Goal: Task Accomplishment & Management: Complete application form

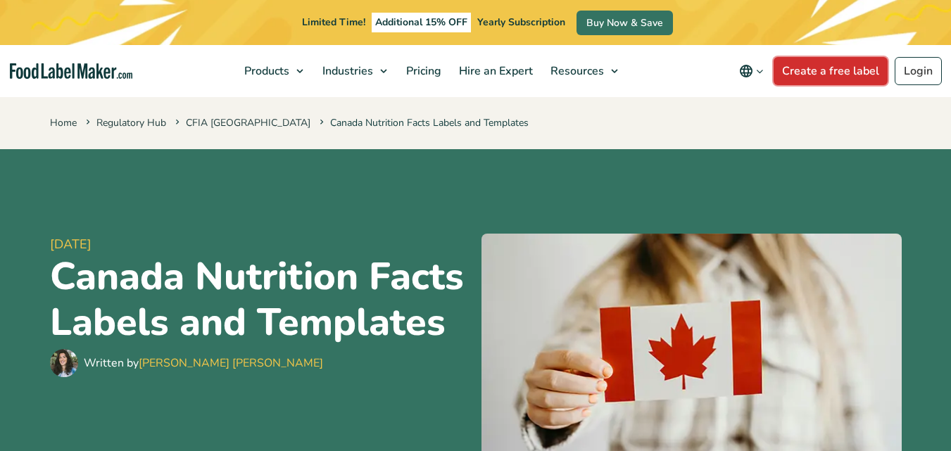
click at [833, 73] on link "Create a free label" at bounding box center [831, 71] width 114 height 28
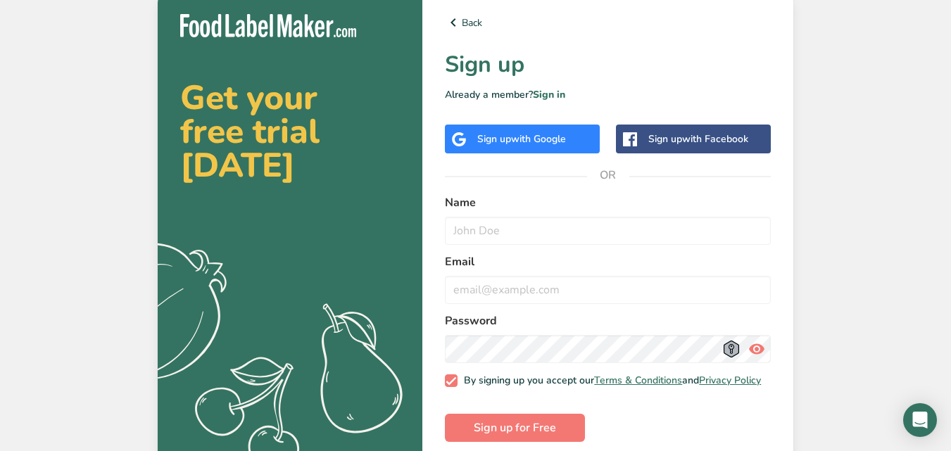
scroll to position [13, 0]
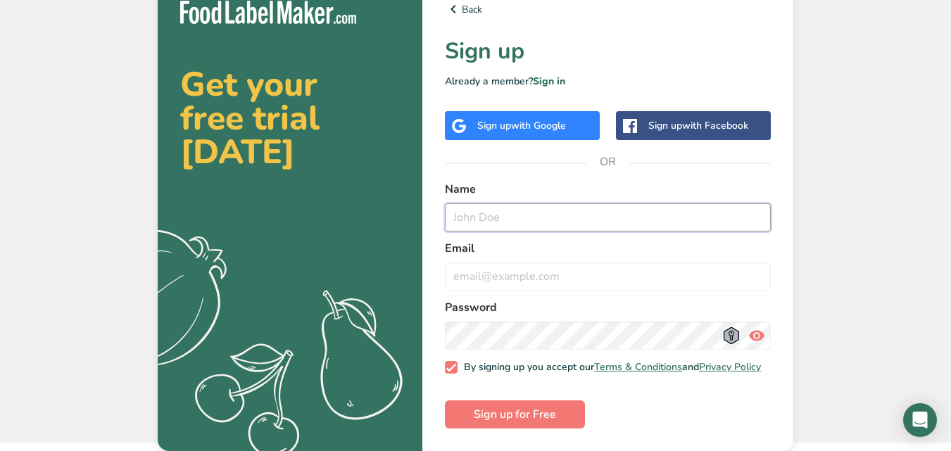
click at [455, 214] on input "text" at bounding box center [608, 217] width 326 height 28
type input "[PERSON_NAME]"
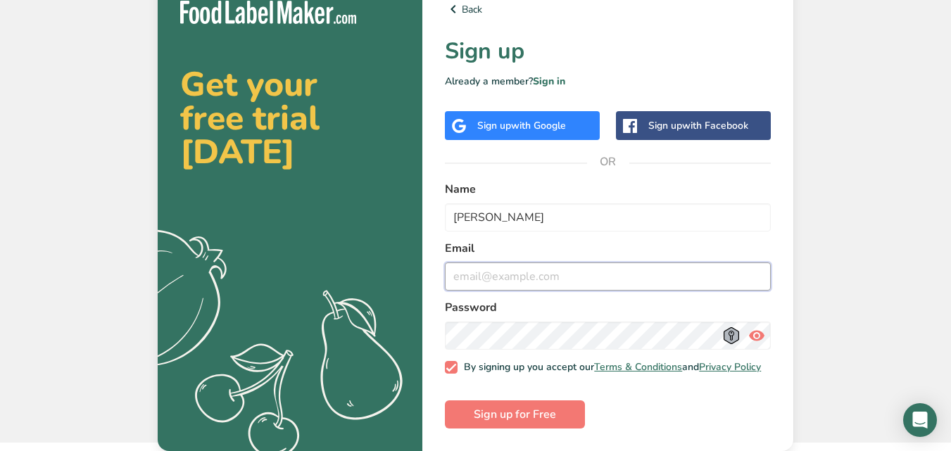
click at [461, 277] on input "email" at bounding box center [608, 277] width 326 height 28
click at [445, 401] on button "Sign up for Free" at bounding box center [515, 415] width 140 height 28
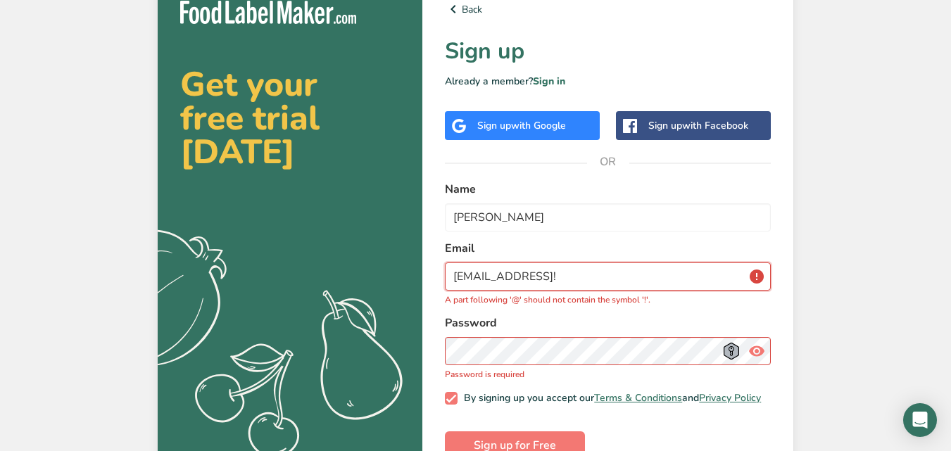
click at [626, 276] on input "[EMAIL_ADDRESS]!" at bounding box center [608, 277] width 326 height 28
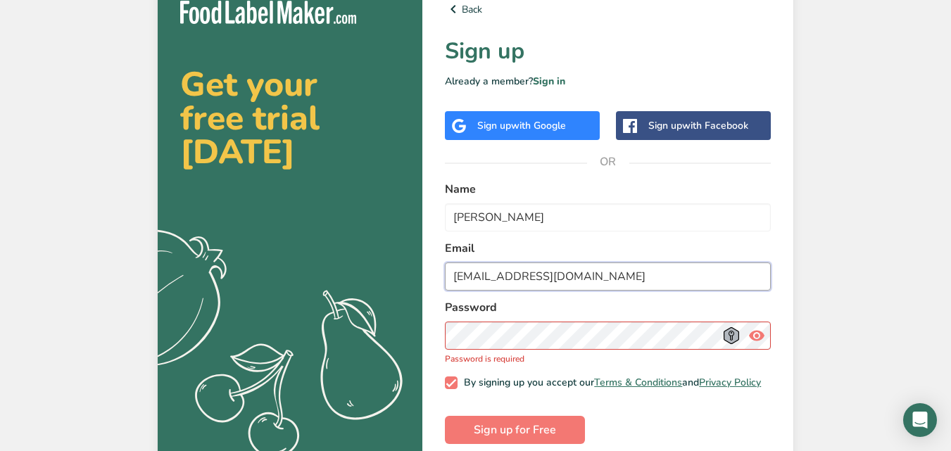
type input "[EMAIL_ADDRESS][DOMAIN_NAME]"
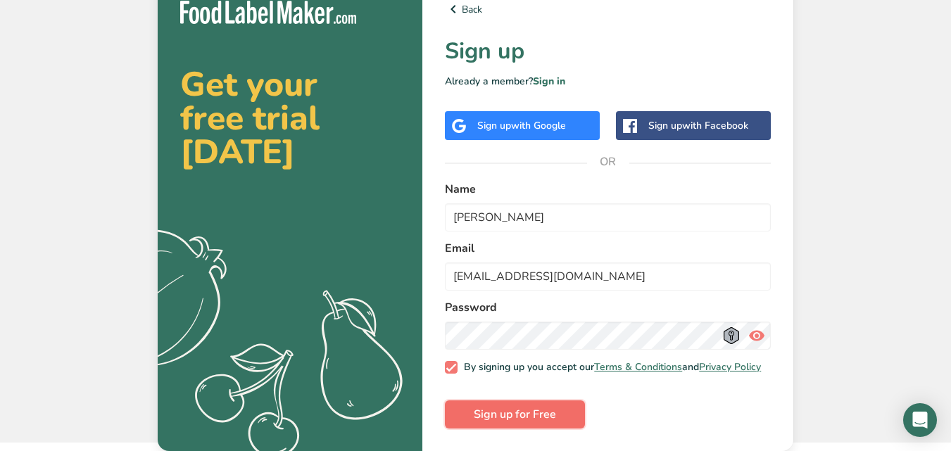
click at [516, 418] on span "Sign up for Free" at bounding box center [515, 414] width 82 height 17
